Goal: Task Accomplishment & Management: Manage account settings

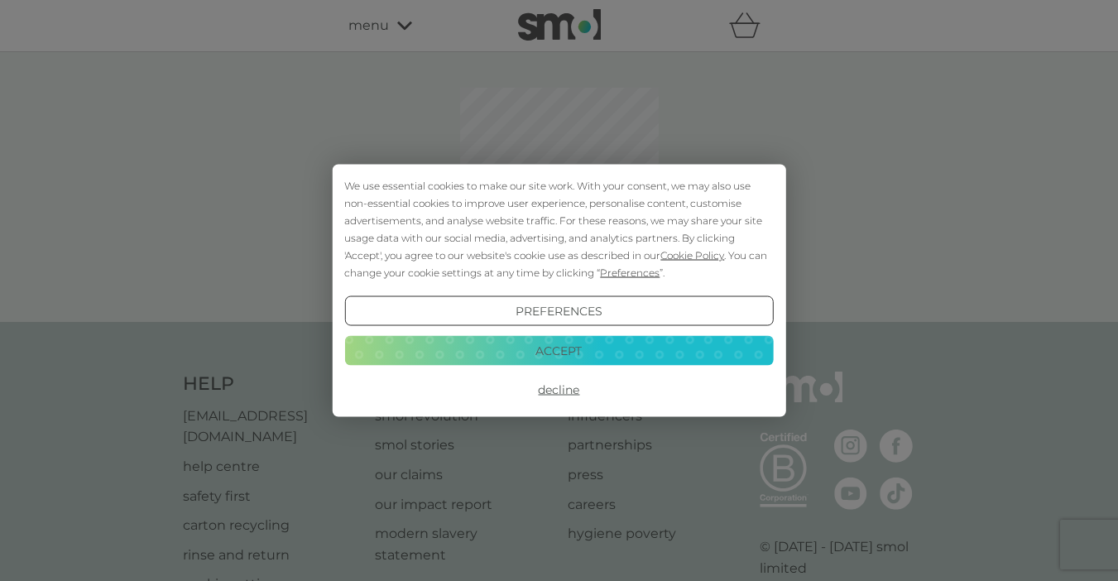
click at [587, 353] on button "Accept" at bounding box center [558, 350] width 429 height 30
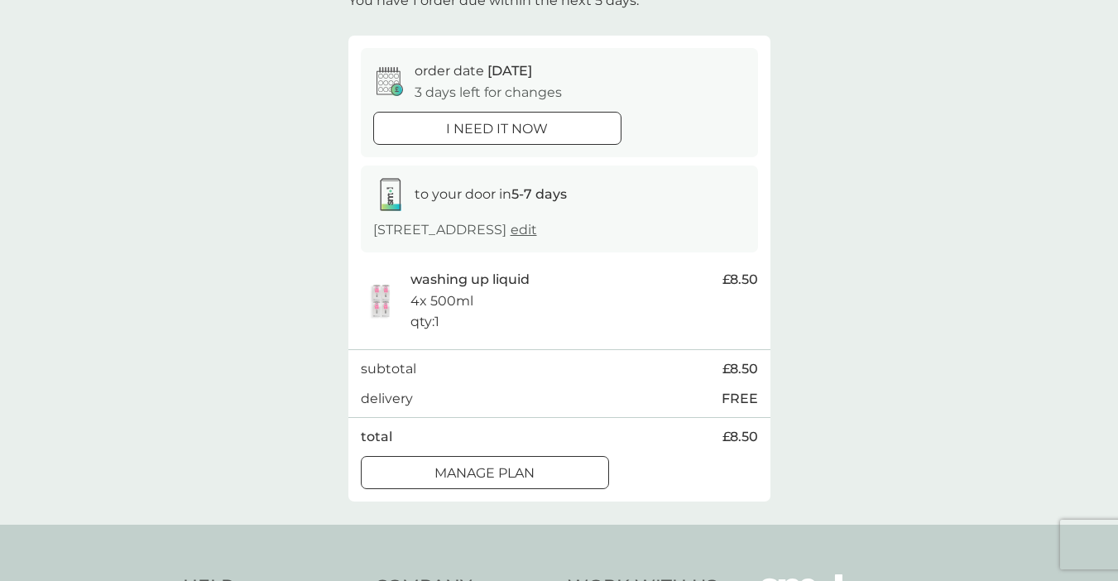
scroll to position [112, 0]
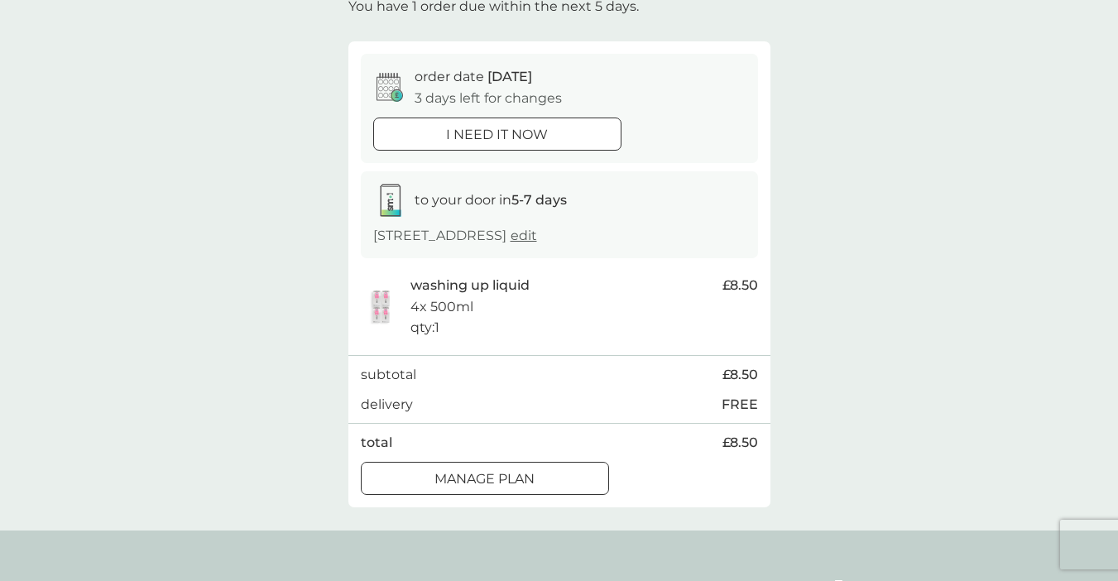
click at [487, 476] on div at bounding box center [484, 477] width 3 height 3
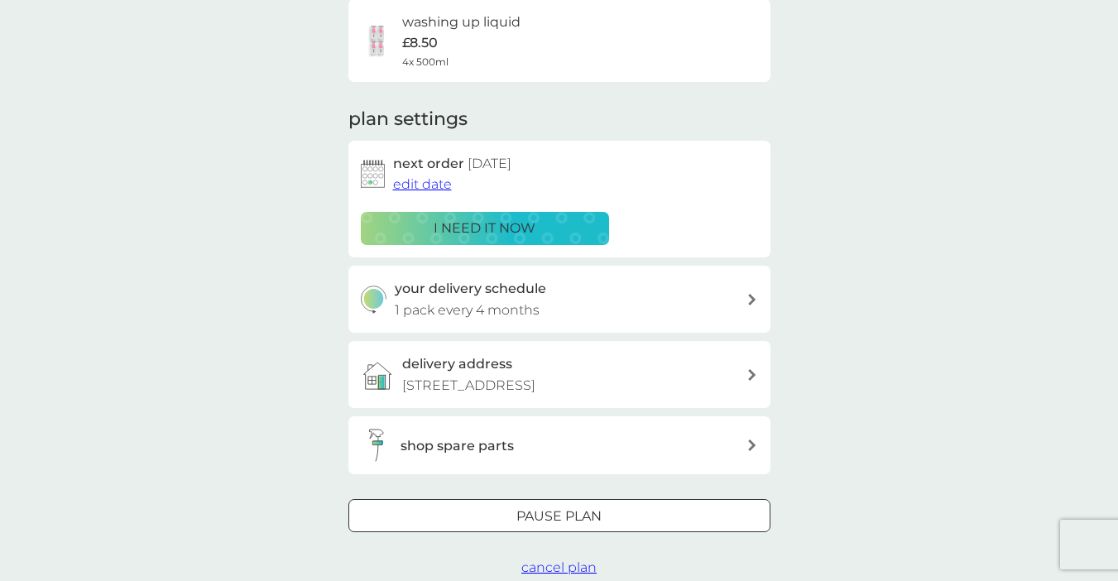
scroll to position [141, 0]
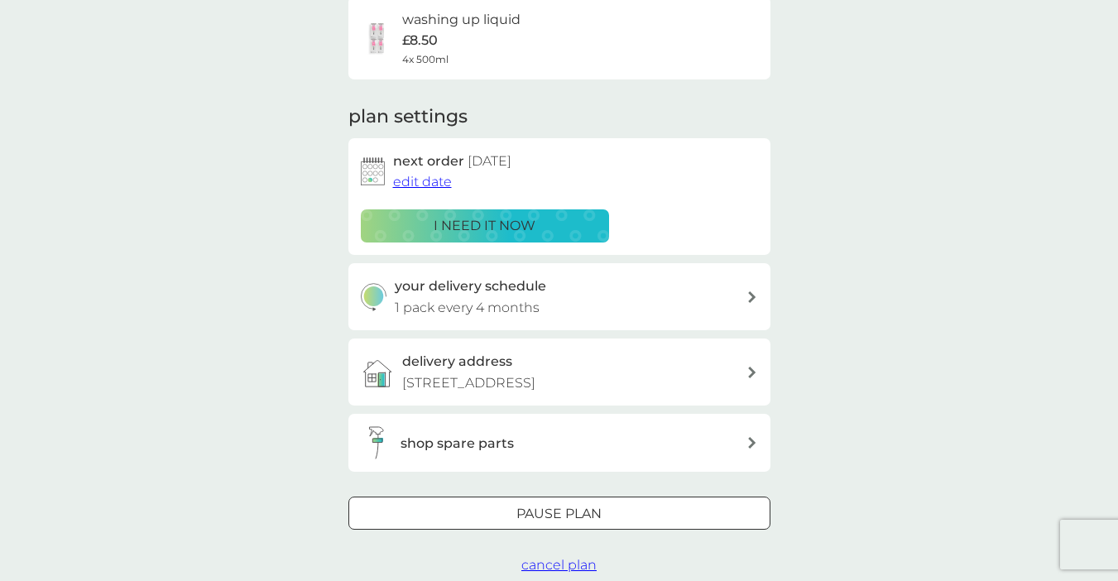
click at [531, 290] on h3 "your delivery schedule" at bounding box center [470, 287] width 151 height 22
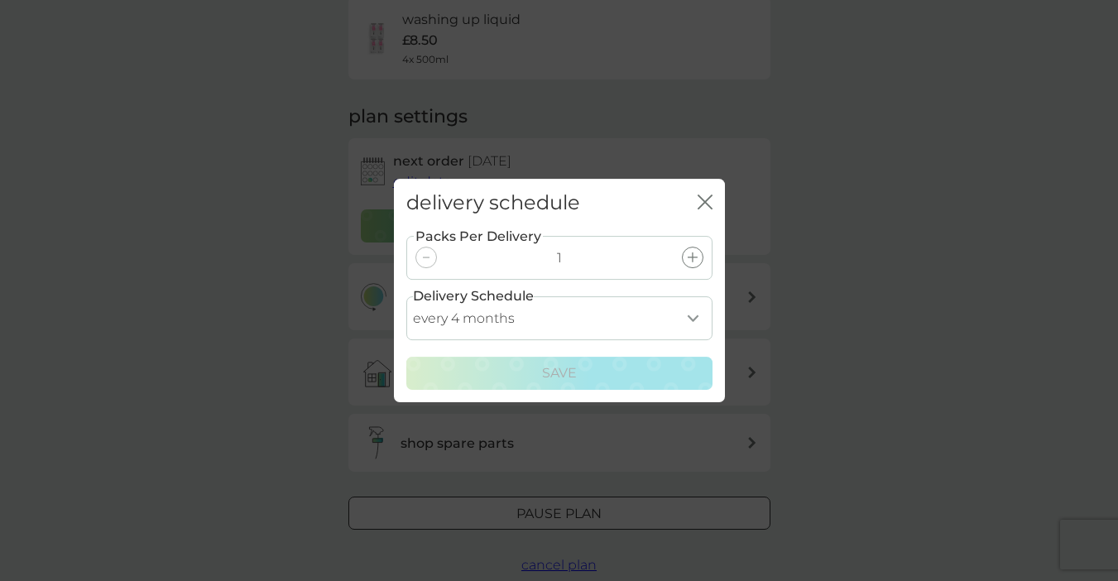
select select "6"
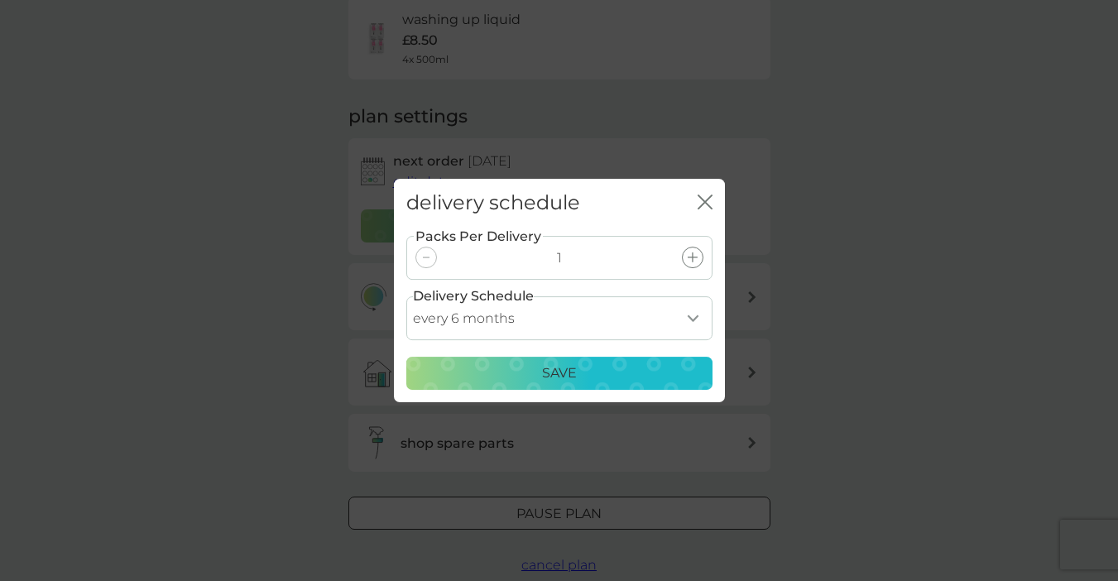
click at [589, 376] on div "Save" at bounding box center [559, 373] width 285 height 22
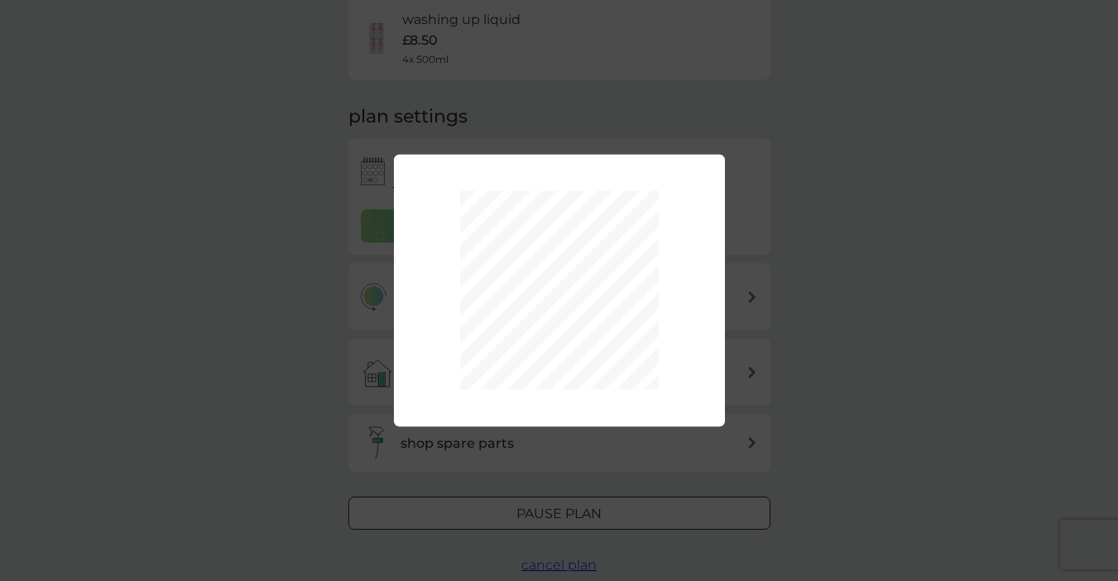
scroll to position [0, 0]
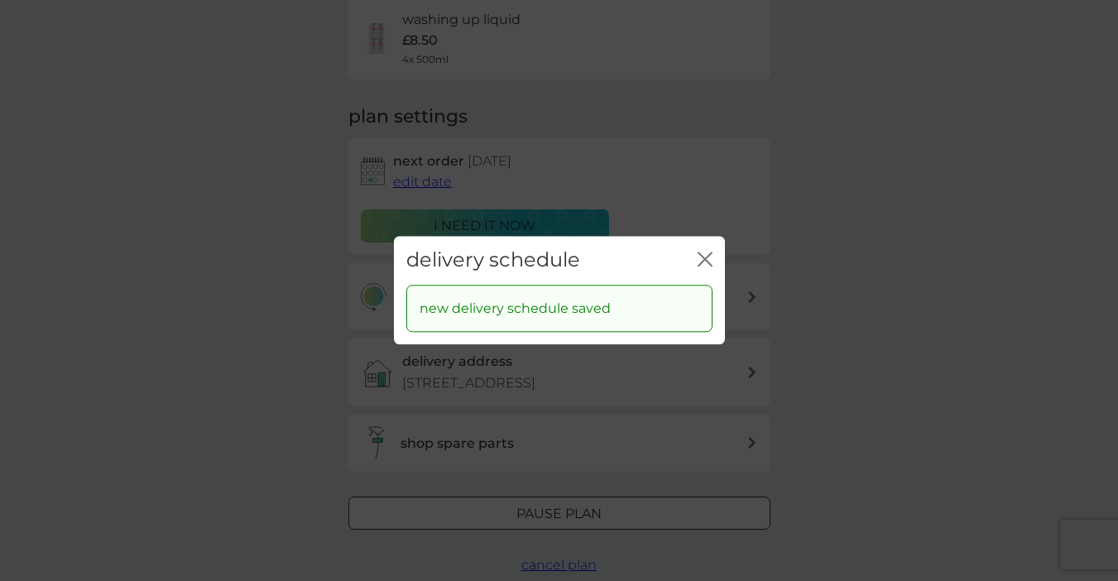
click at [707, 264] on icon "close" at bounding box center [705, 259] width 15 height 15
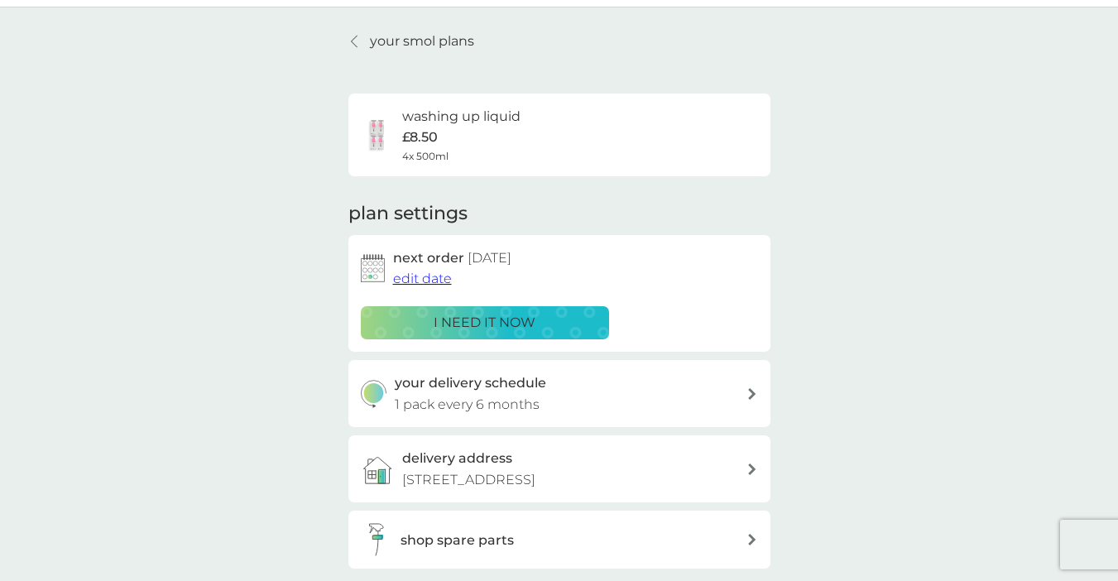
scroll to position [63, 0]
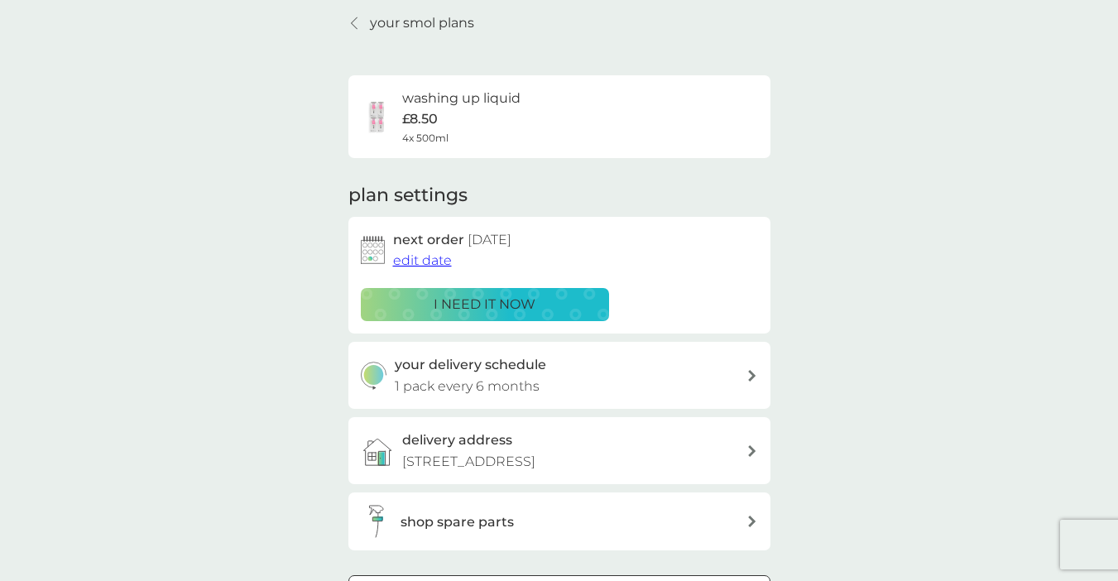
click at [424, 260] on span "edit date" at bounding box center [422, 260] width 59 height 16
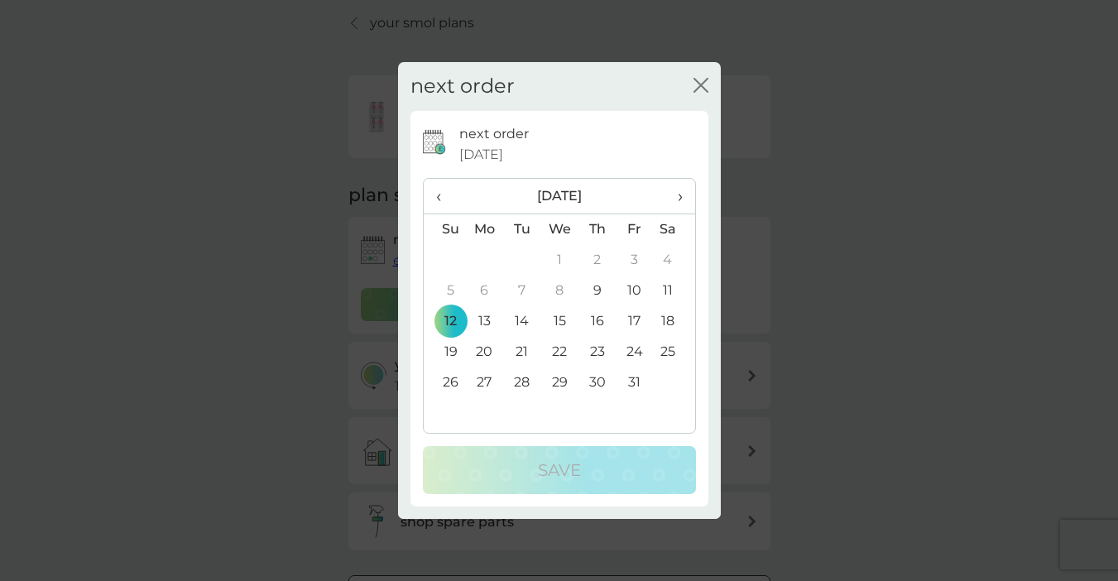
click at [678, 199] on span "›" at bounding box center [673, 196] width 17 height 35
click at [558, 383] on td "31" at bounding box center [559, 382] width 38 height 31
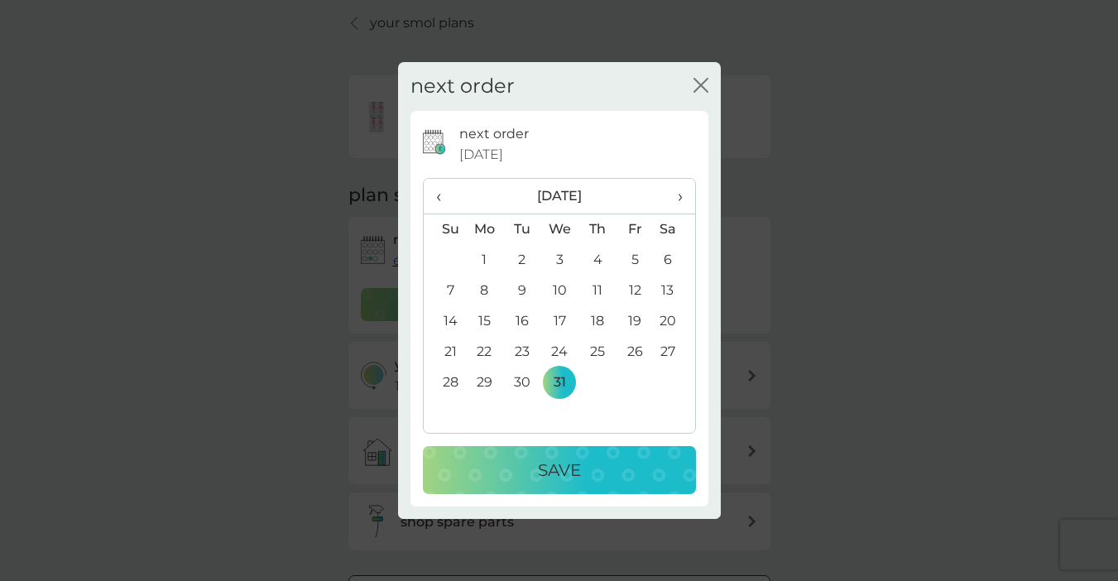
click at [554, 471] on p "Save" at bounding box center [559, 470] width 43 height 26
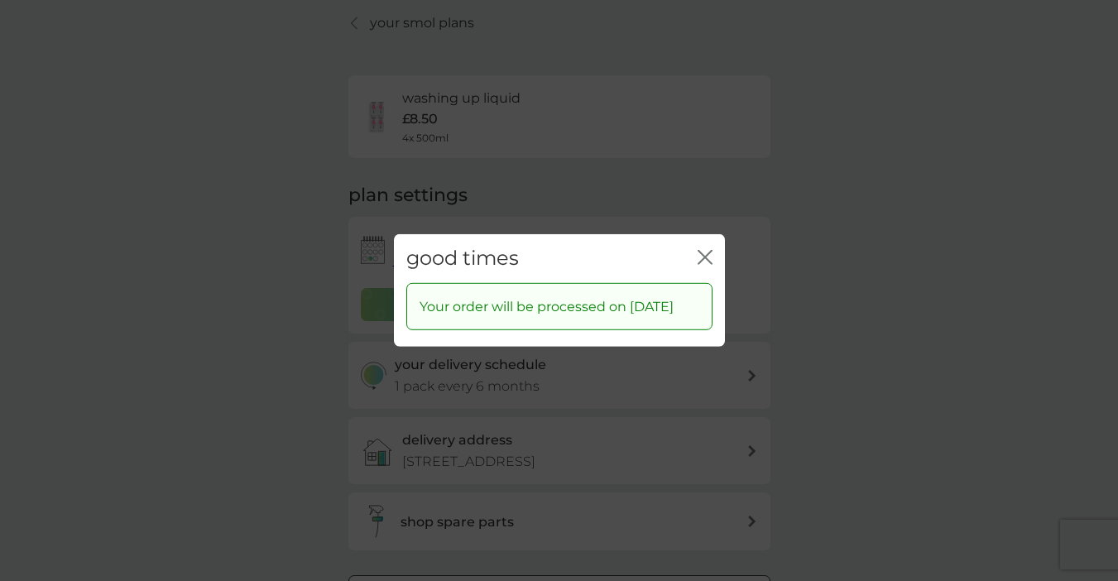
click at [705, 250] on icon "close" at bounding box center [705, 257] width 15 height 15
